Goal: Information Seeking & Learning: Learn about a topic

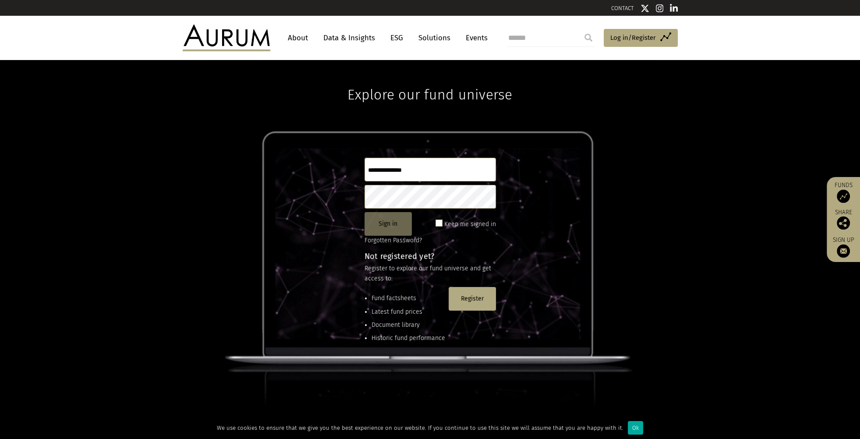
type input "**********"
click at [394, 226] on button "Sign in" at bounding box center [388, 224] width 47 height 24
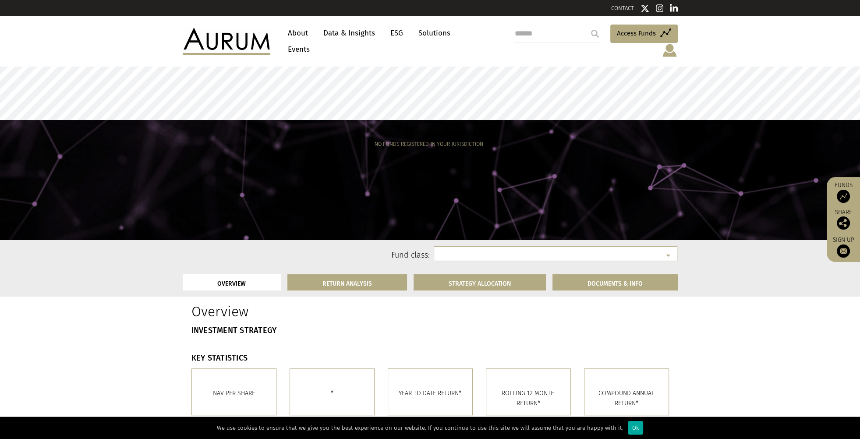
select select
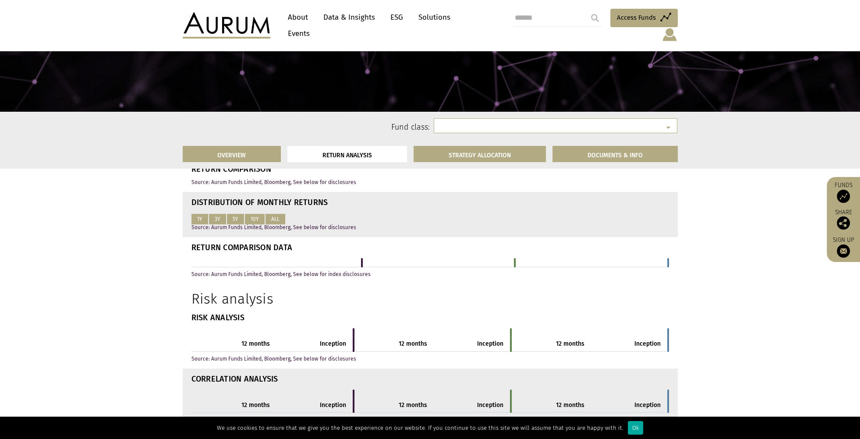
scroll to position [438, 0]
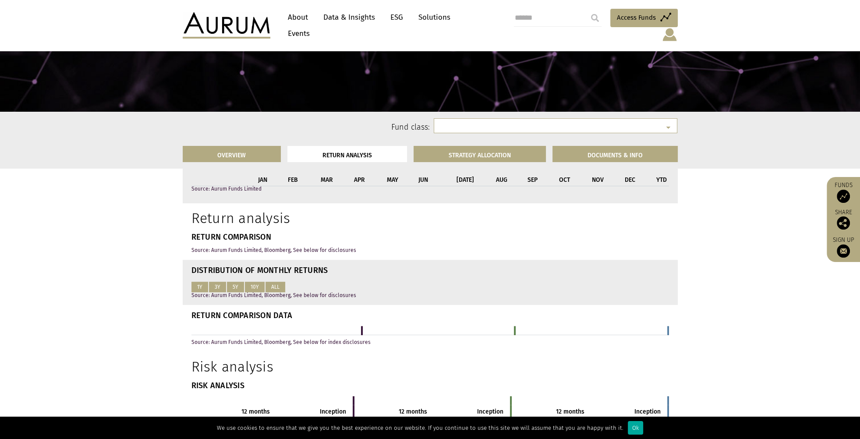
click at [366, 163] on div "OVERVIEW RETURN ANALYSIS STRATEGY ALLOCATION DOCUMENTS & INFO" at bounding box center [430, 153] width 508 height 29
click at [358, 155] on li "RETURN ANALYSIS" at bounding box center [347, 154] width 120 height 16
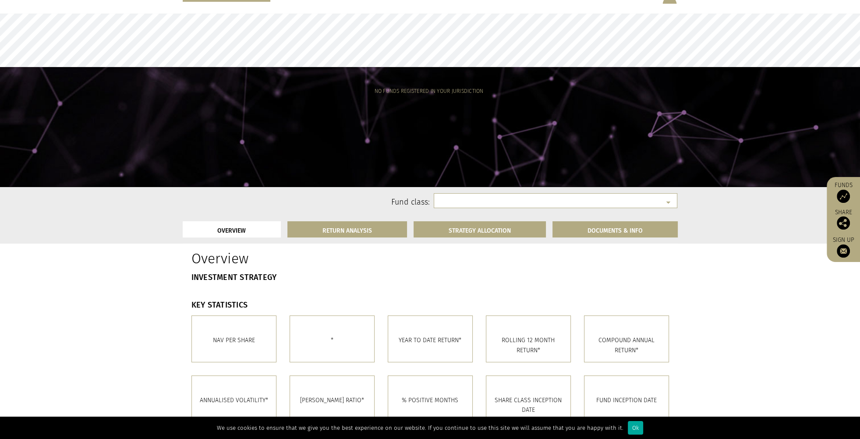
scroll to position [0, 0]
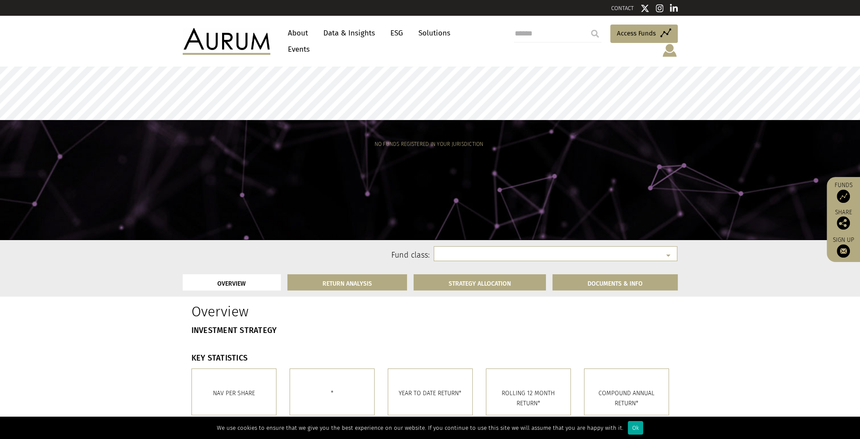
click at [449, 38] on link "Solutions" at bounding box center [434, 33] width 41 height 16
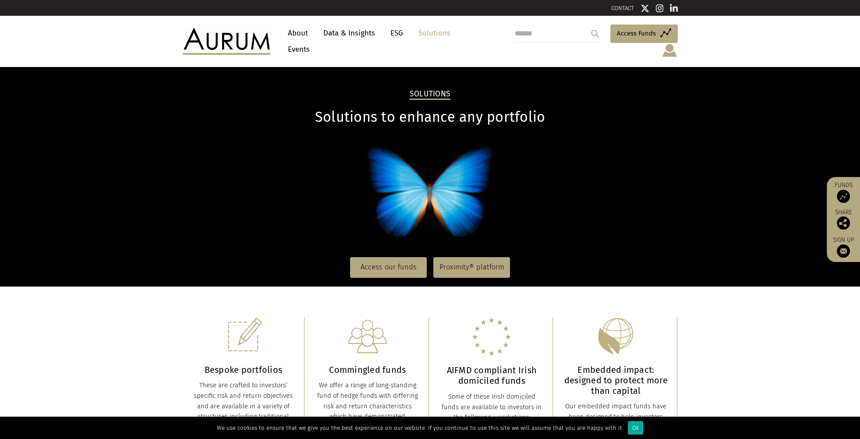
click at [340, 39] on link "Data & Insights" at bounding box center [349, 33] width 60 height 16
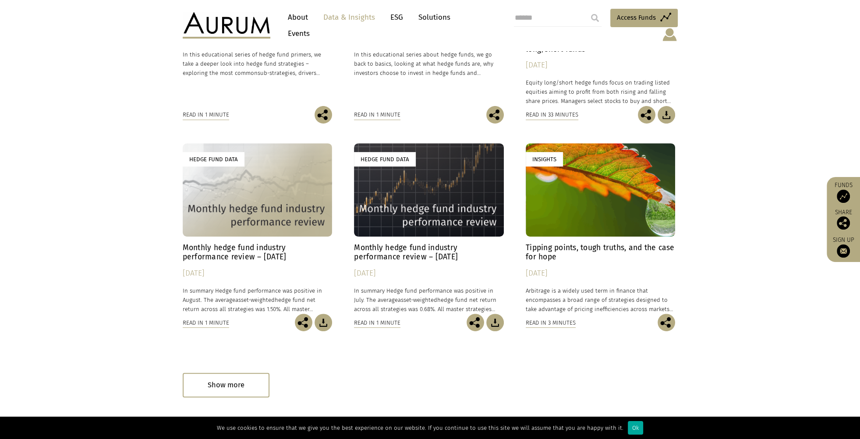
scroll to position [438, 0]
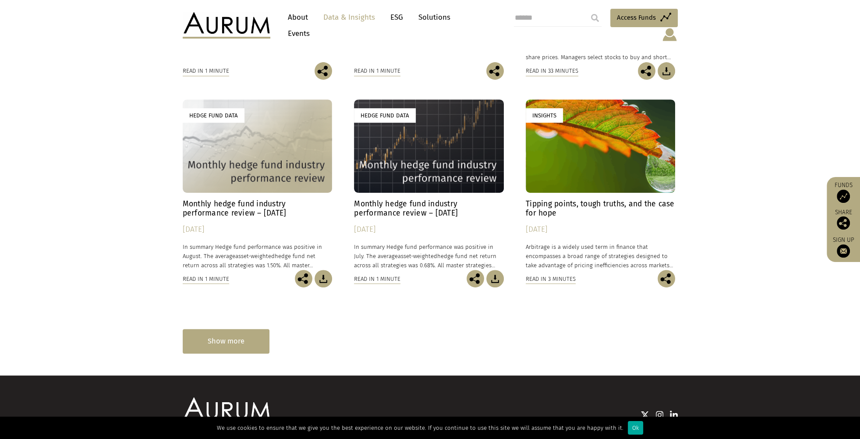
click at [216, 337] on div "Show more" at bounding box center [226, 341] width 87 height 24
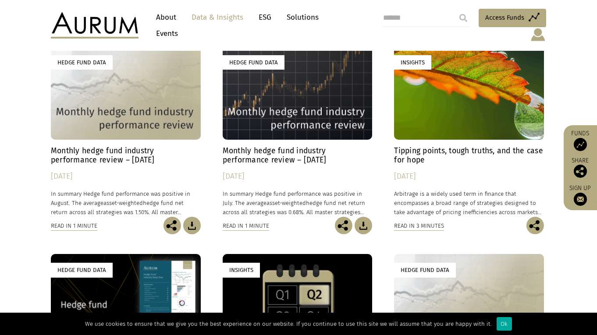
scroll to position [482, 0]
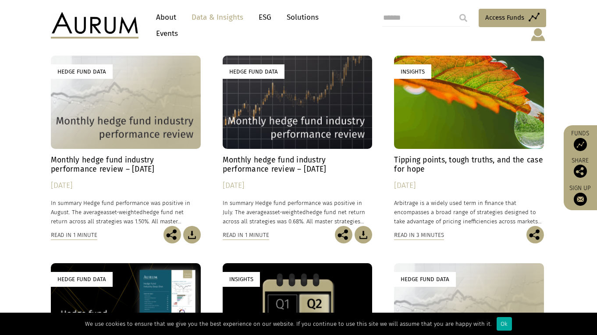
click at [320, 122] on div "Hedge Fund Data" at bounding box center [298, 102] width 150 height 93
click at [149, 131] on div "Hedge Fund Data" at bounding box center [126, 102] width 150 height 93
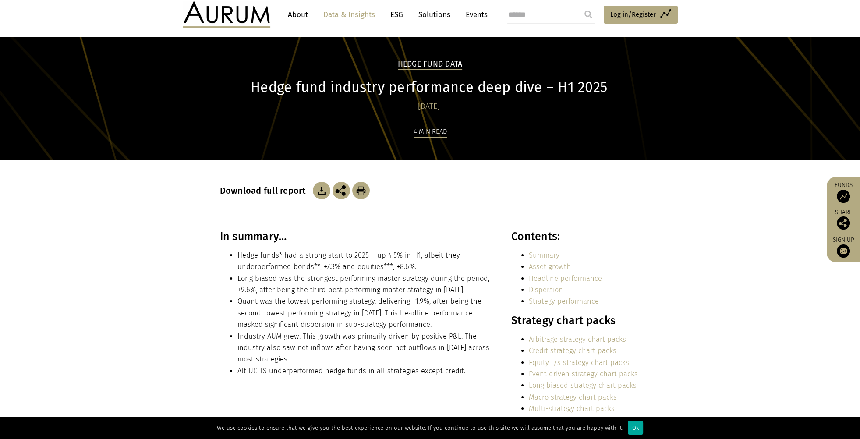
scroll to position [44, 0]
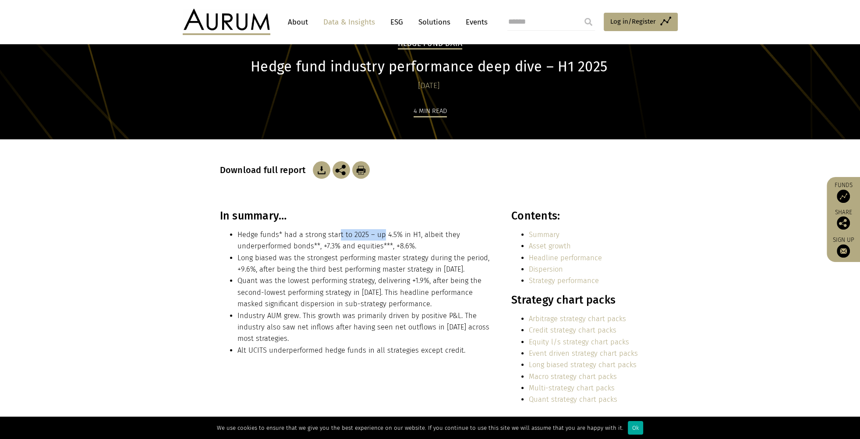
drag, startPoint x: 338, startPoint y: 238, endPoint x: 380, endPoint y: 238, distance: 42.5
click at [380, 238] on li "Hedge funds* had a strong start to 2025 – up 4.5% in H1, albeit they underperfo…" at bounding box center [365, 240] width 255 height 23
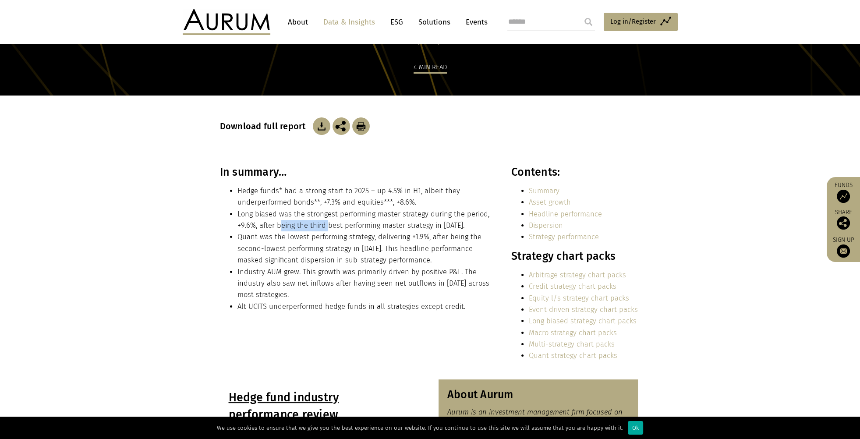
click at [327, 222] on li "Long biased was the strongest performing master strategy during the period, +9.…" at bounding box center [365, 220] width 255 height 23
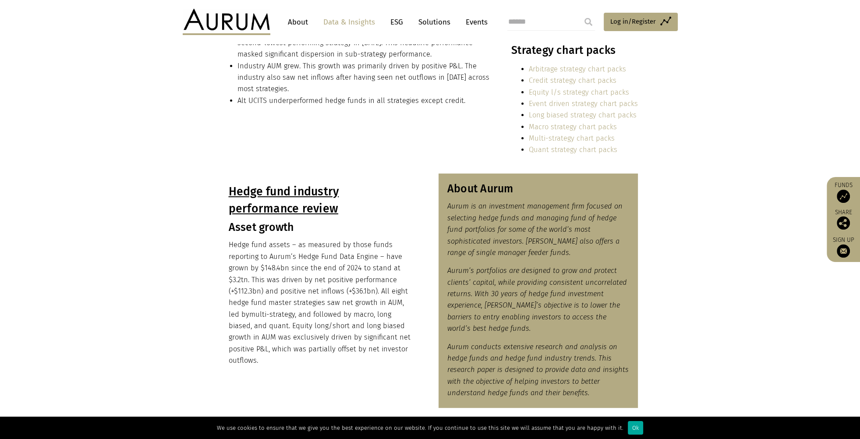
scroll to position [307, 0]
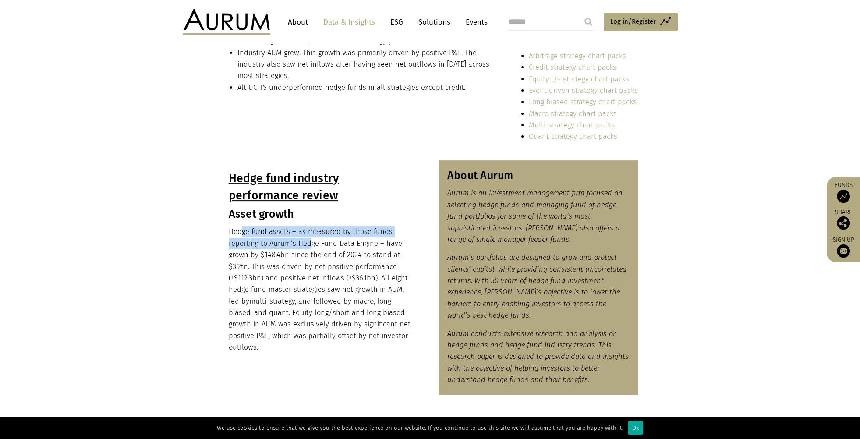
drag, startPoint x: 241, startPoint y: 236, endPoint x: 311, endPoint y: 249, distance: 70.4
click at [311, 249] on p "Hedge fund assets – as measured by those funds reporting to Aurum’s Hedge Fund …" at bounding box center [320, 289] width 182 height 127
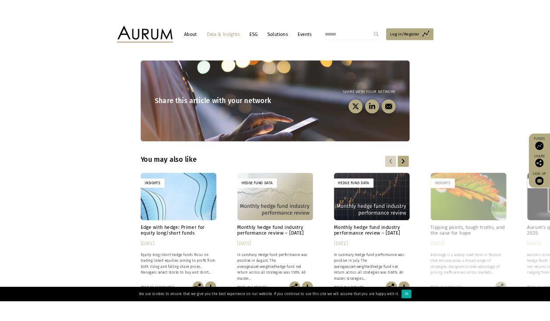
scroll to position [2410, 0]
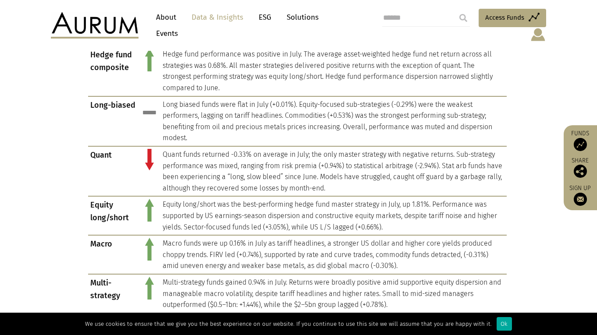
scroll to position [438, 0]
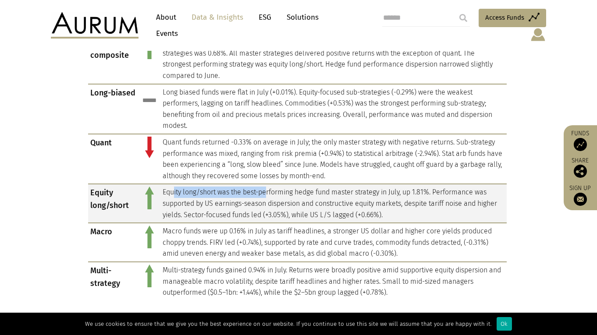
drag, startPoint x: 183, startPoint y: 187, endPoint x: 268, endPoint y: 188, distance: 85.0
click at [268, 188] on td "Equity long/short was the best-performing hedge fund master strategy in July, u…" at bounding box center [333, 203] width 346 height 39
drag, startPoint x: 268, startPoint y: 188, endPoint x: 270, endPoint y: 196, distance: 8.2
click at [270, 196] on td "Equity long/short was the best-performing hedge fund master strategy in July, u…" at bounding box center [333, 203] width 346 height 39
drag, startPoint x: 226, startPoint y: 195, endPoint x: 273, endPoint y: 196, distance: 46.9
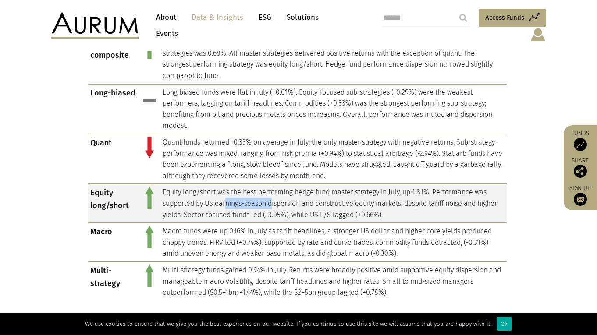
click at [273, 196] on td "Equity long/short was the best-performing hedge fund master strategy in July, u…" at bounding box center [333, 203] width 346 height 39
drag, startPoint x: 273, startPoint y: 196, endPoint x: 270, endPoint y: 204, distance: 8.2
click at [270, 204] on td "Equity long/short was the best-performing hedge fund master strategy in July, u…" at bounding box center [333, 203] width 346 height 39
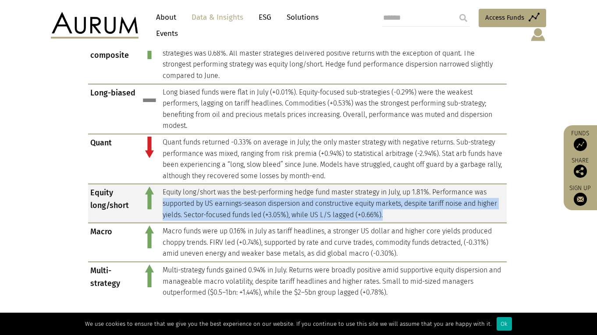
drag, startPoint x: 161, startPoint y: 195, endPoint x: 414, endPoint y: 207, distance: 253.1
click at [414, 207] on td "Equity long/short was the best-performing hedge fund master strategy in July, u…" at bounding box center [333, 203] width 346 height 39
click at [278, 206] on td "Equity long/short was the best-performing hedge fund master strategy in July, u…" at bounding box center [333, 203] width 346 height 39
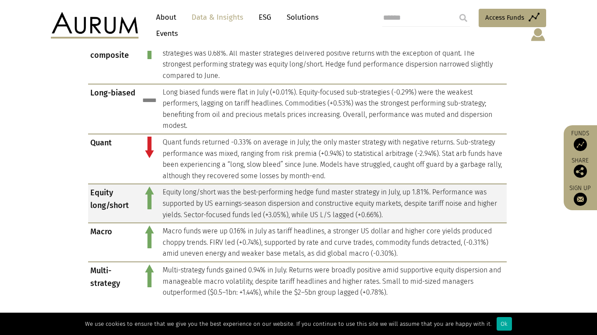
drag, startPoint x: 166, startPoint y: 195, endPoint x: 233, endPoint y: 203, distance: 67.1
click at [266, 211] on td "Equity long/short was the best-performing hedge fund master strategy in July, u…" at bounding box center [333, 203] width 346 height 39
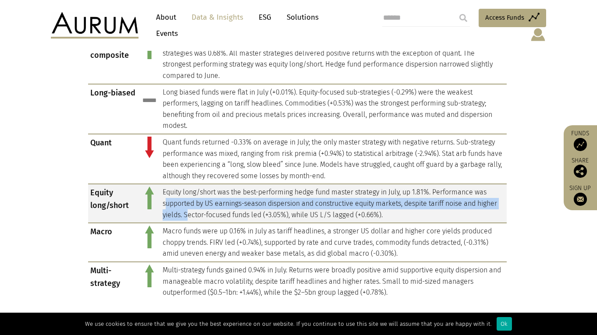
drag, startPoint x: 165, startPoint y: 199, endPoint x: 188, endPoint y: 206, distance: 24.1
click at [188, 206] on td "Equity long/short was the best-performing hedge fund master strategy in July, u…" at bounding box center [333, 203] width 346 height 39
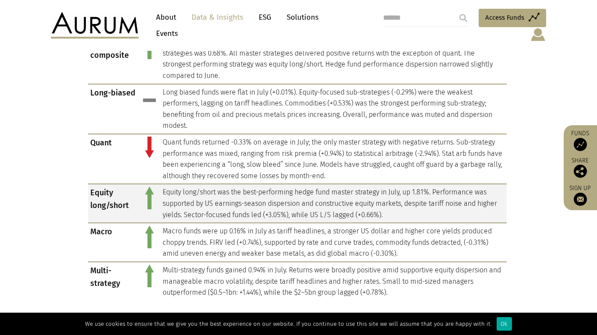
drag, startPoint x: 188, startPoint y: 206, endPoint x: 163, endPoint y: 197, distance: 26.6
click at [163, 197] on td "Equity long/short was the best-performing hedge fund master strategy in July, u…" at bounding box center [333, 203] width 346 height 39
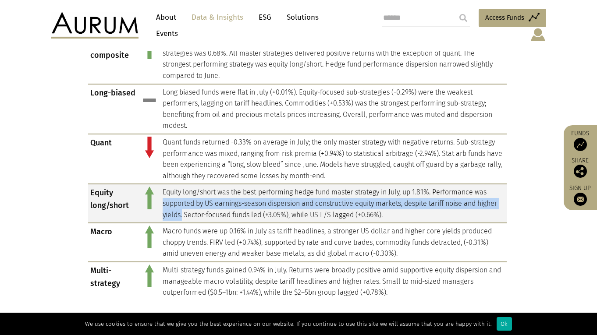
drag, startPoint x: 162, startPoint y: 195, endPoint x: 182, endPoint y: 206, distance: 22.6
click at [182, 206] on td "Equity long/short was the best-performing hedge fund master strategy in July, u…" at bounding box center [333, 203] width 346 height 39
copy td "supported by US earnings-season dispersion and constructive equity markets, des…"
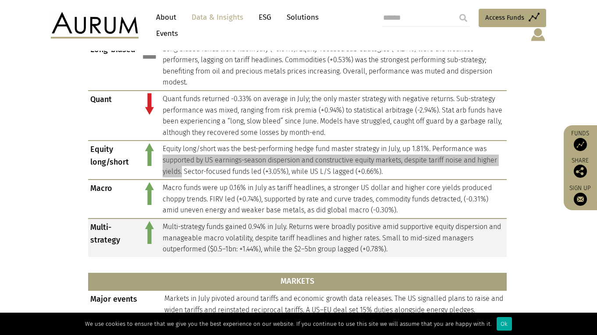
scroll to position [482, 0]
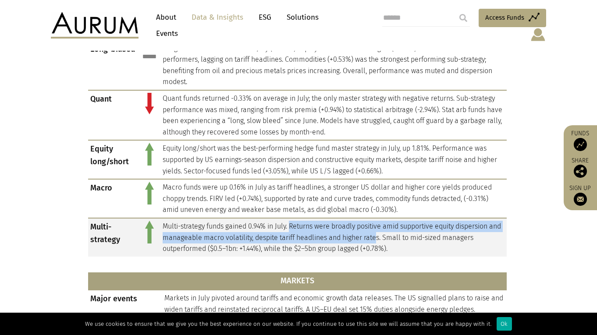
drag, startPoint x: 293, startPoint y: 216, endPoint x: 393, endPoint y: 230, distance: 100.9
click at [393, 230] on td "Multi-strategy funds gained 0.94% in July. Returns were broadly positive amid s…" at bounding box center [333, 237] width 346 height 39
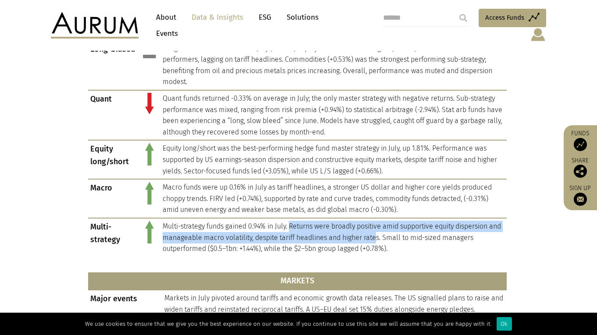
copy td "Returns were broadly positive amid supportive equity dispersion and manageable …"
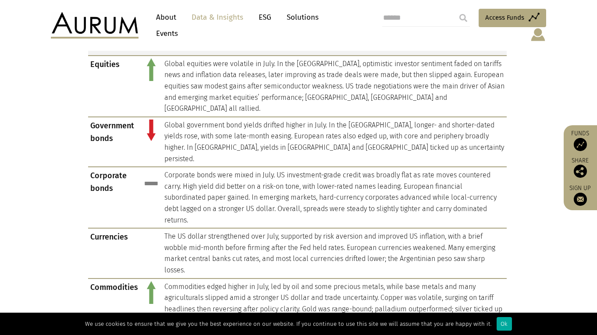
scroll to position [701, 0]
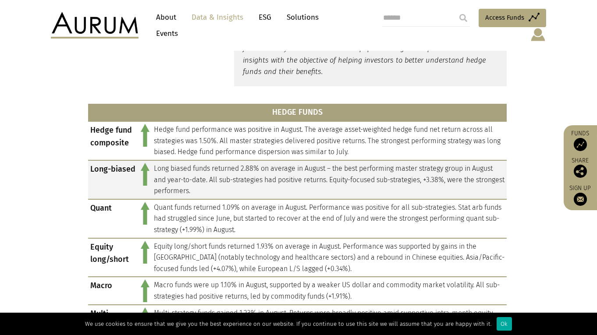
scroll to position [394, 0]
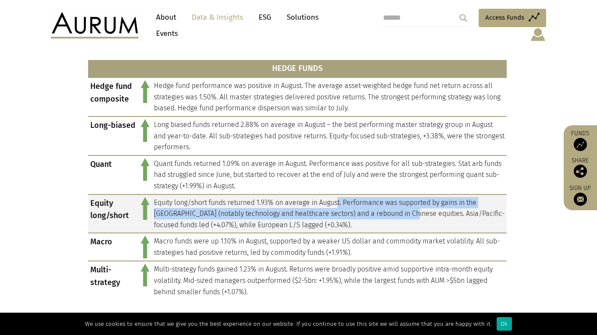
drag, startPoint x: 340, startPoint y: 195, endPoint x: 403, endPoint y: 205, distance: 63.9
click at [403, 205] on td "Equity long/short funds returned 1.93% on average in August. Performance was su…" at bounding box center [329, 214] width 355 height 39
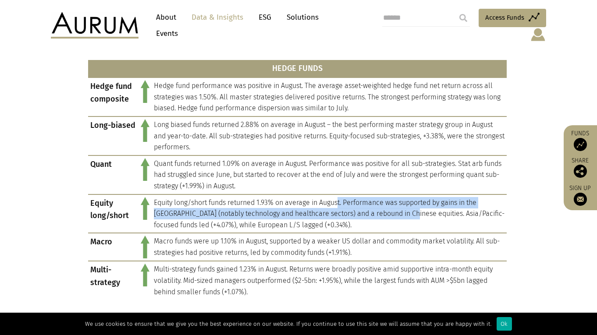
copy td "t. Performance was supported by gains in the [GEOGRAPHIC_DATA] (notably technol…"
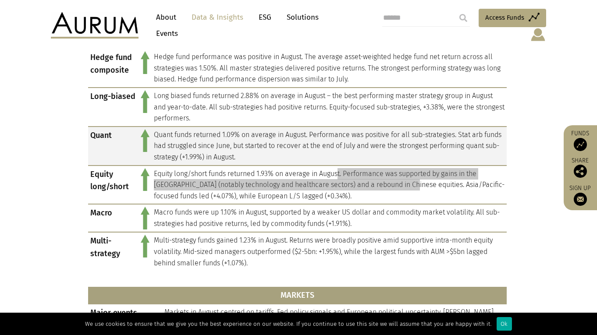
scroll to position [438, 0]
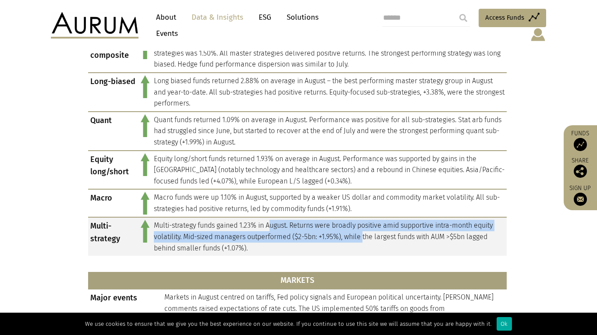
drag, startPoint x: 272, startPoint y: 216, endPoint x: 364, endPoint y: 228, distance: 92.8
click at [364, 228] on td "Multi-strategy funds gained 1.23% in August. Returns were broadly positive amid…" at bounding box center [329, 236] width 355 height 39
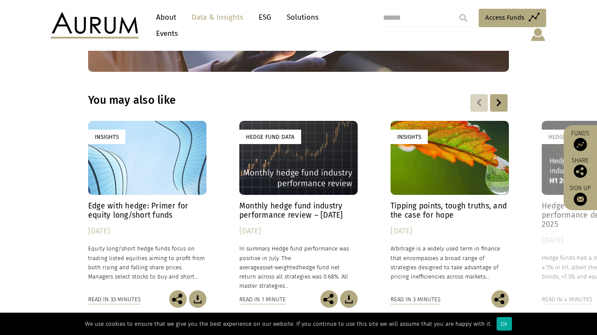
scroll to position [1227, 0]
